Goal: Check status: Check status

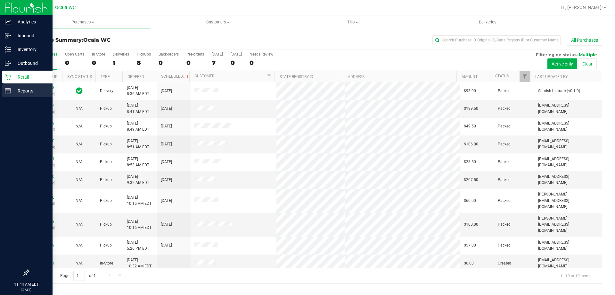
click at [15, 91] on p "Reports" at bounding box center [30, 91] width 38 height 8
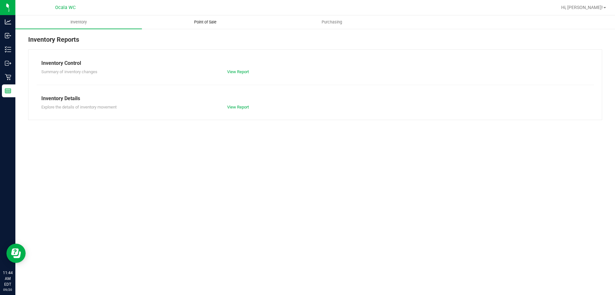
click at [213, 19] on span "Point of Sale" at bounding box center [206, 22] width 40 height 6
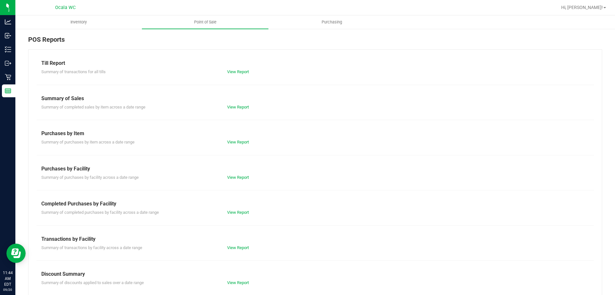
click at [236, 74] on div "View Report" at bounding box center [315, 72] width 186 height 6
click at [236, 73] on link "View Report" at bounding box center [238, 71] width 22 height 5
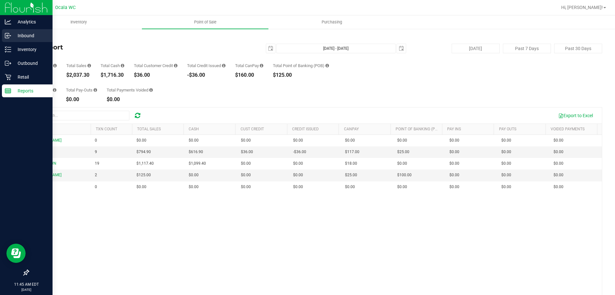
click at [23, 35] on p "Inbound" at bounding box center [30, 36] width 38 height 8
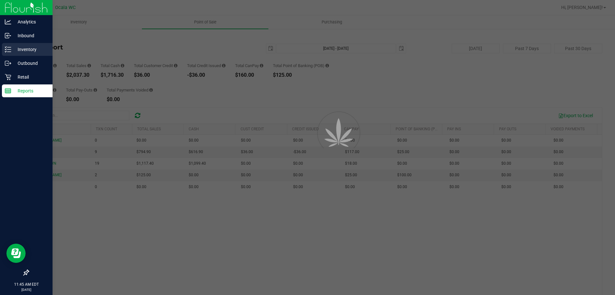
click at [17, 53] on p "Inventory" at bounding box center [30, 50] width 38 height 8
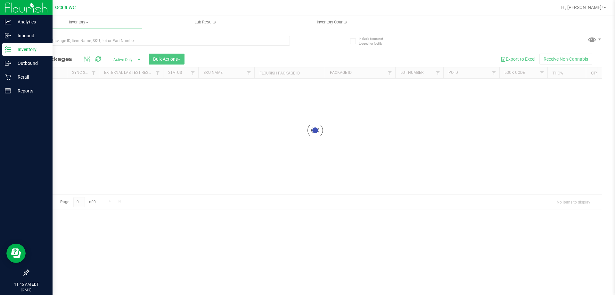
click at [17, 53] on p "Inventory" at bounding box center [30, 50] width 38 height 8
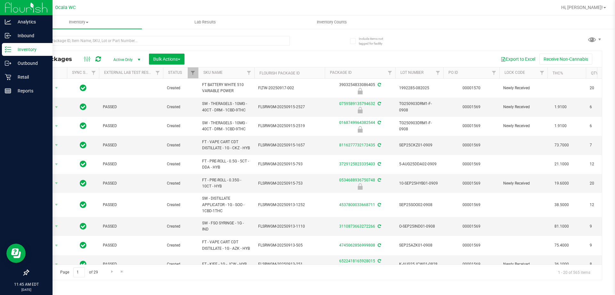
click at [17, 52] on p "Inventory" at bounding box center [30, 50] width 38 height 8
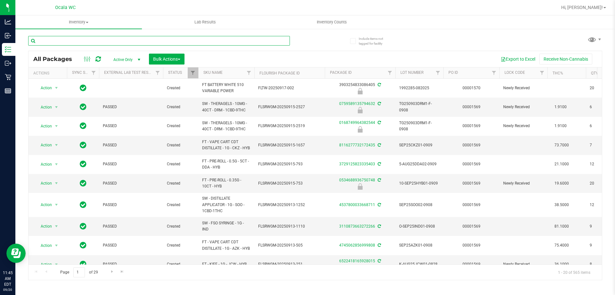
click at [79, 42] on input "text" at bounding box center [159, 41] width 262 height 10
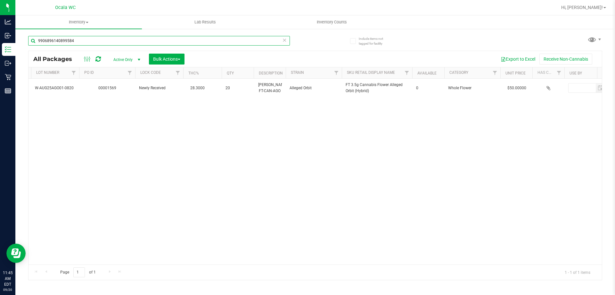
type input "9906896140899584"
click at [244, 162] on div "Action Action Edit attributes Global inventory Locate package Package audit log…" at bounding box center [316, 172] width 574 height 186
